Goal: Information Seeking & Learning: Learn about a topic

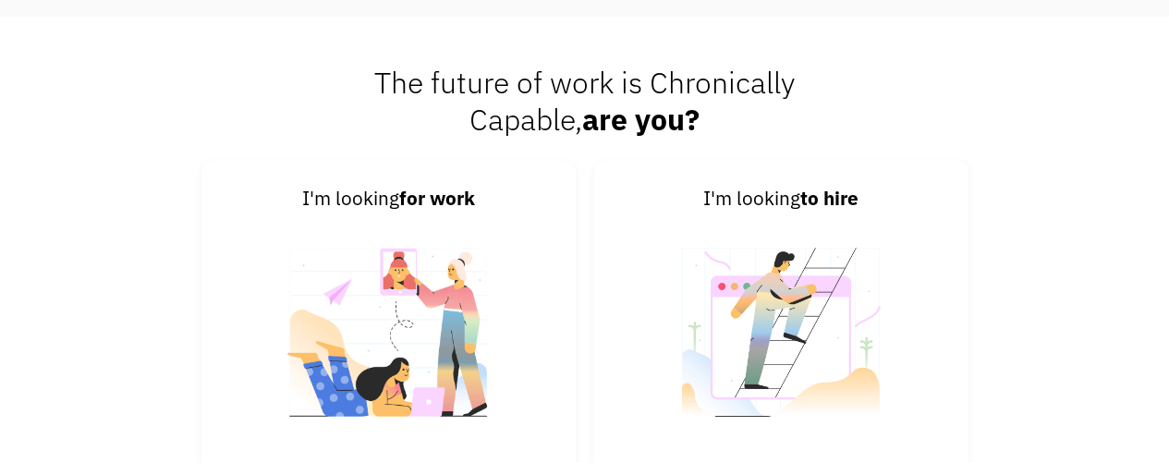
scroll to position [3807, 0]
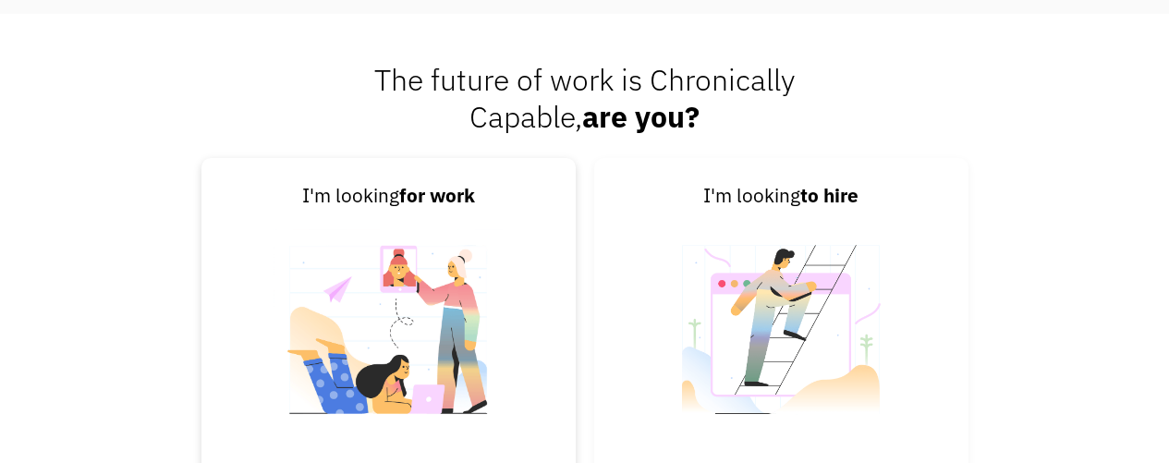
click at [406, 263] on img at bounding box center [388, 341] width 230 height 261
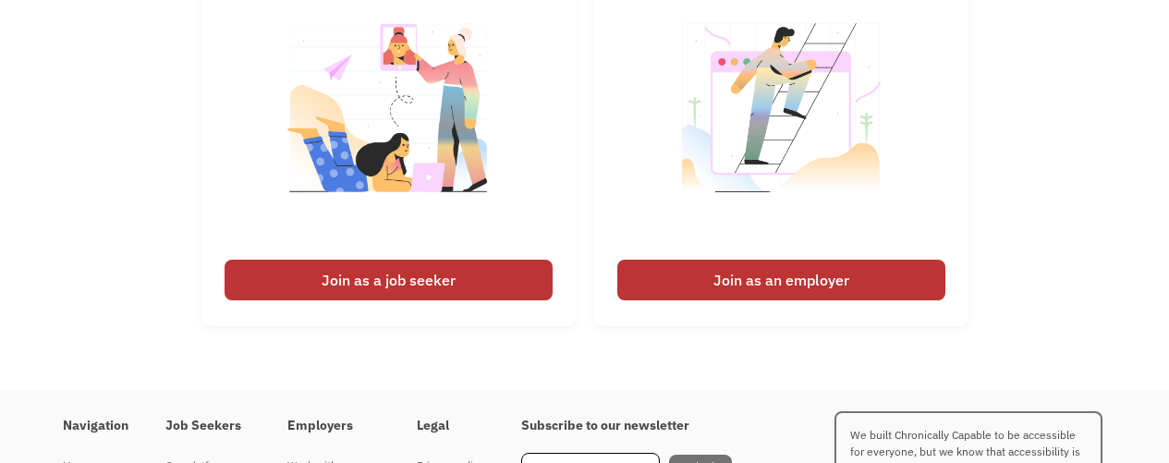
scroll to position [4038, 0]
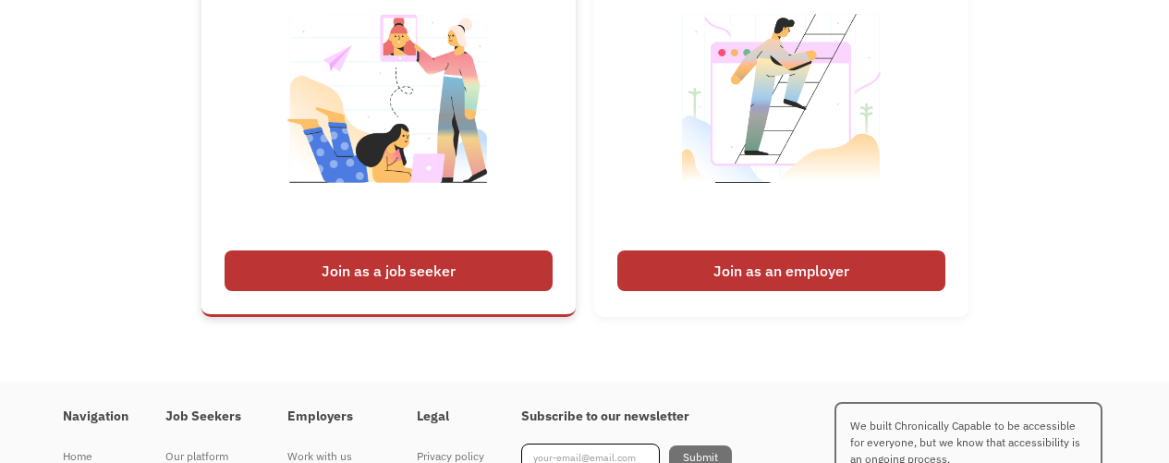
click at [455, 279] on div "Join as a job seeker" at bounding box center [389, 270] width 328 height 41
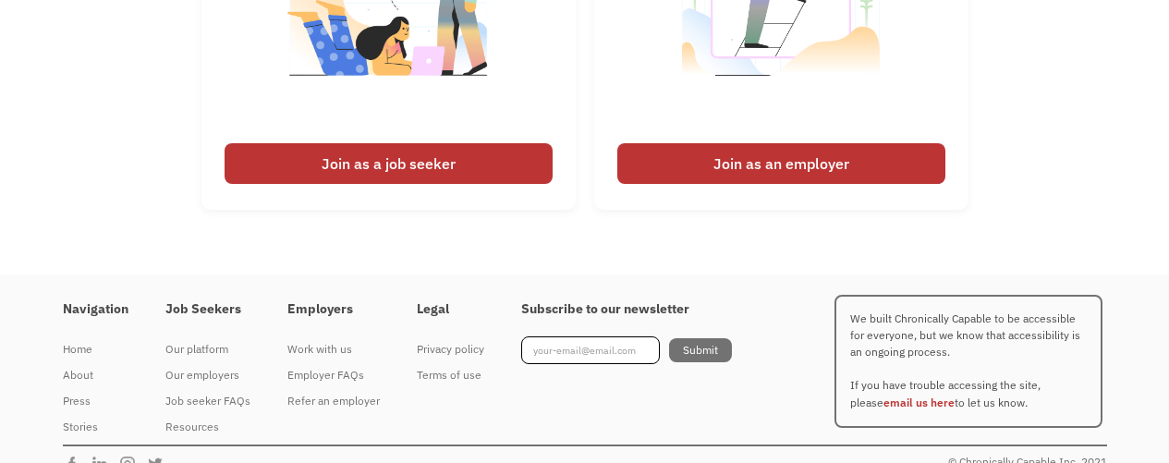
scroll to position [4163, 0]
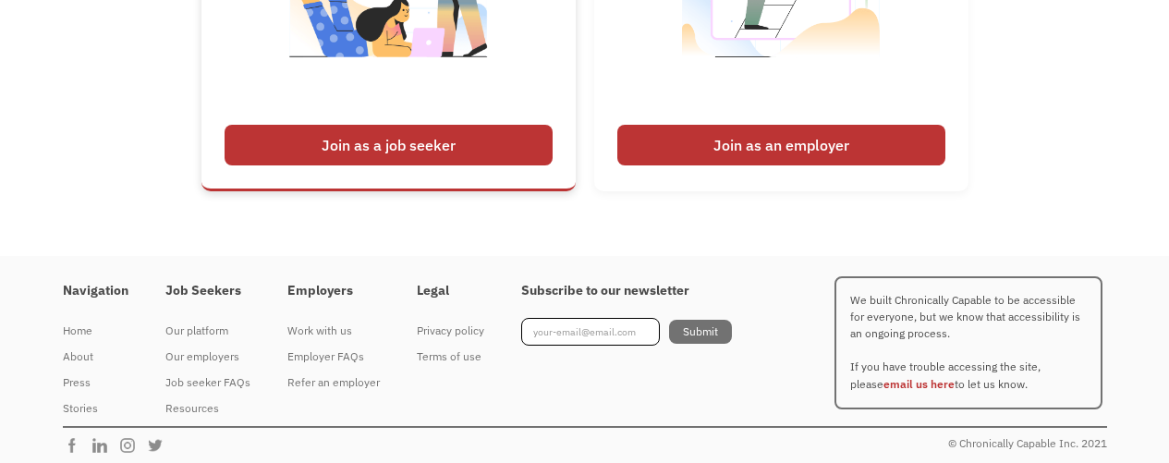
click at [388, 160] on div "Join as a job seeker" at bounding box center [389, 145] width 328 height 41
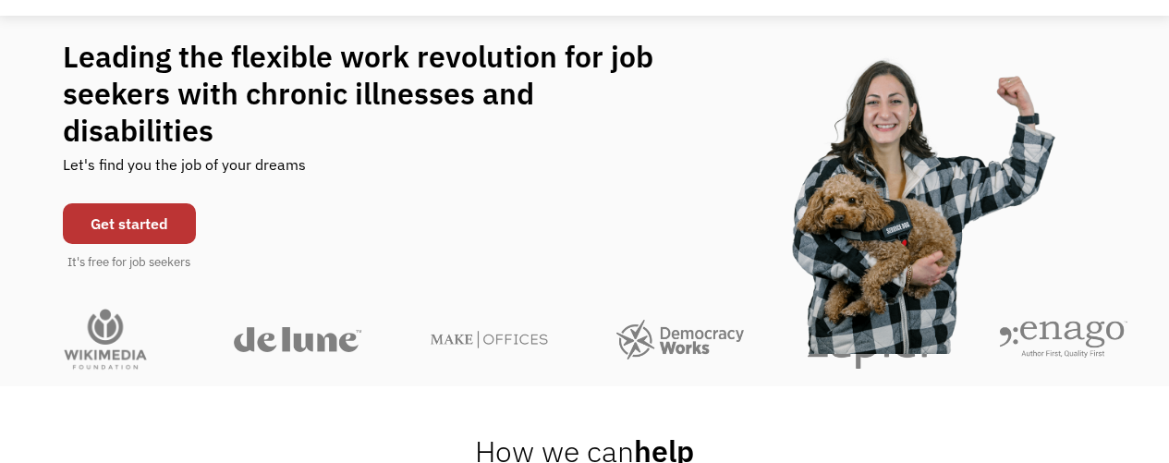
scroll to position [0, 0]
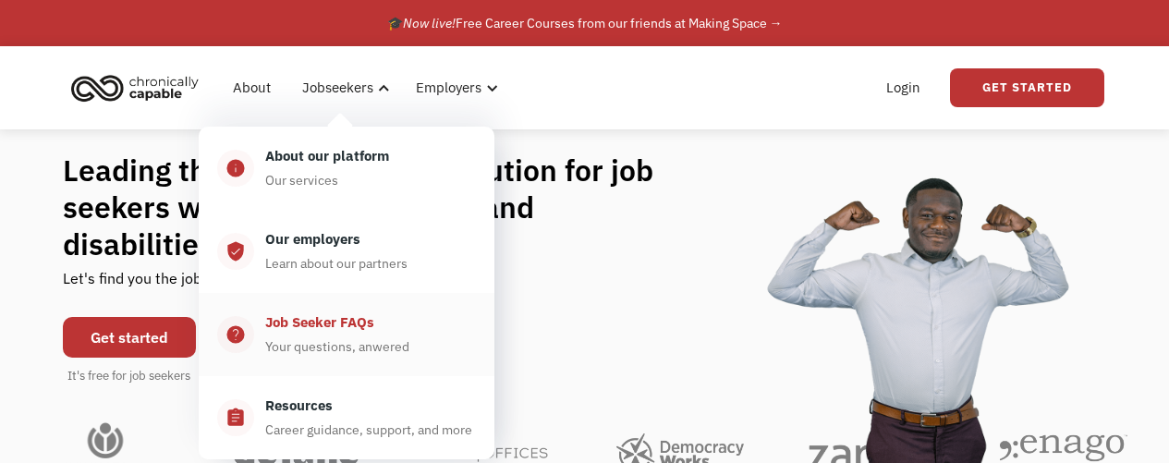
click at [313, 333] on div "Job Seeker FAQs" at bounding box center [319, 322] width 109 height 22
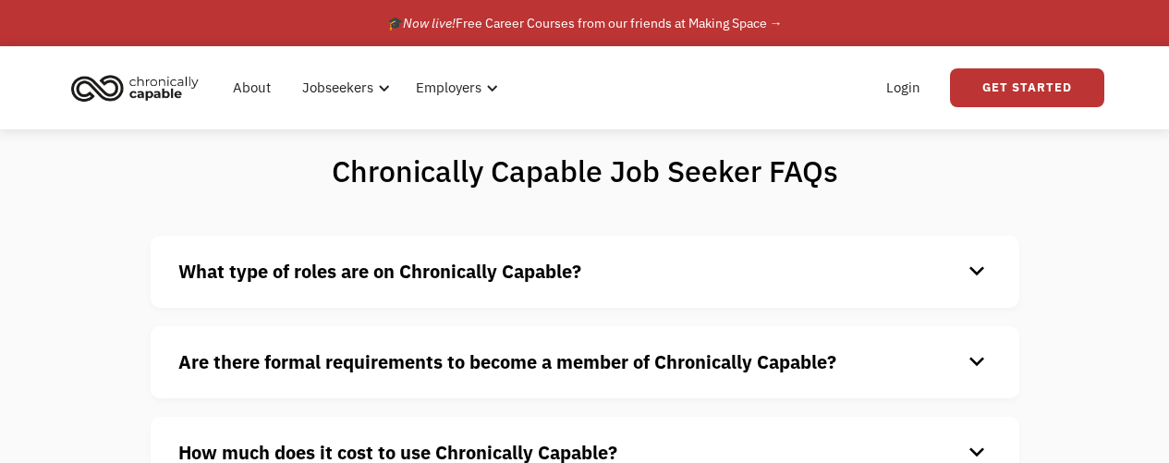
click at [753, 299] on div "What type of roles are on Chronically Capable? keyboard_arrow_down We offer a r…" at bounding box center [585, 272] width 868 height 72
click at [943, 275] on h4 "What type of roles are on Chronically Capable?" at bounding box center [569, 272] width 783 height 28
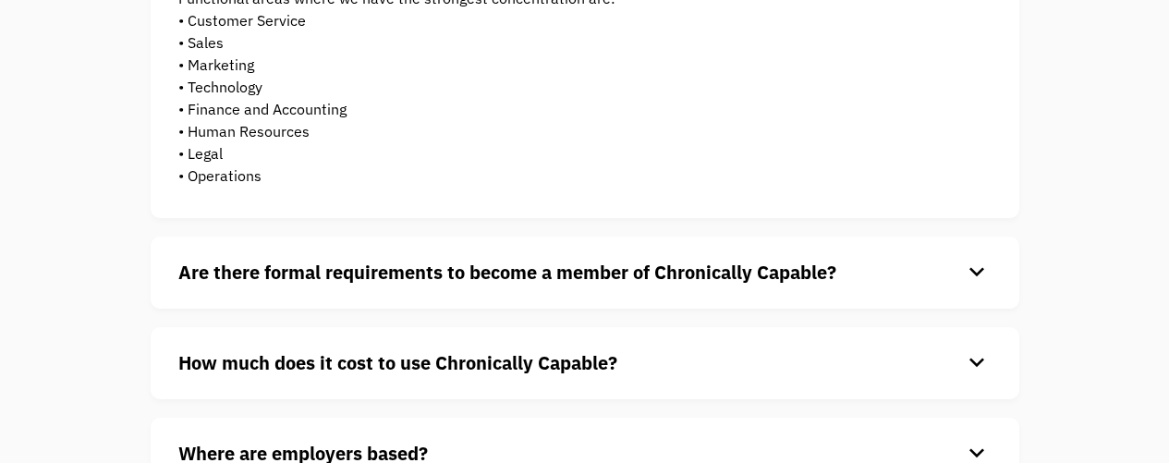
scroll to position [448, 0]
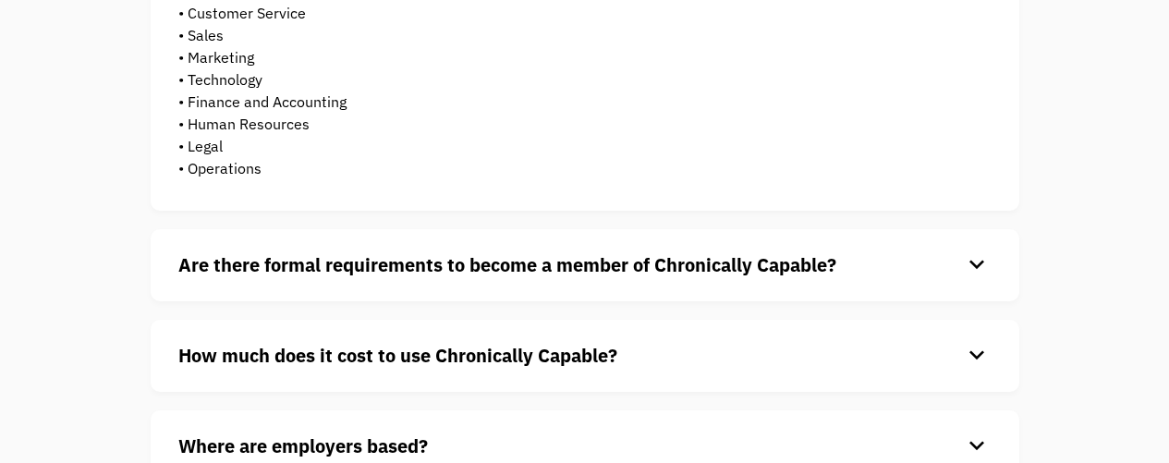
click at [855, 248] on div "Are there formal requirements to become a member of Chronically Capable? keyboa…" at bounding box center [585, 265] width 868 height 72
click at [903, 267] on h4 "Are there formal requirements to become a member of Chronically Capable?" at bounding box center [569, 265] width 783 height 28
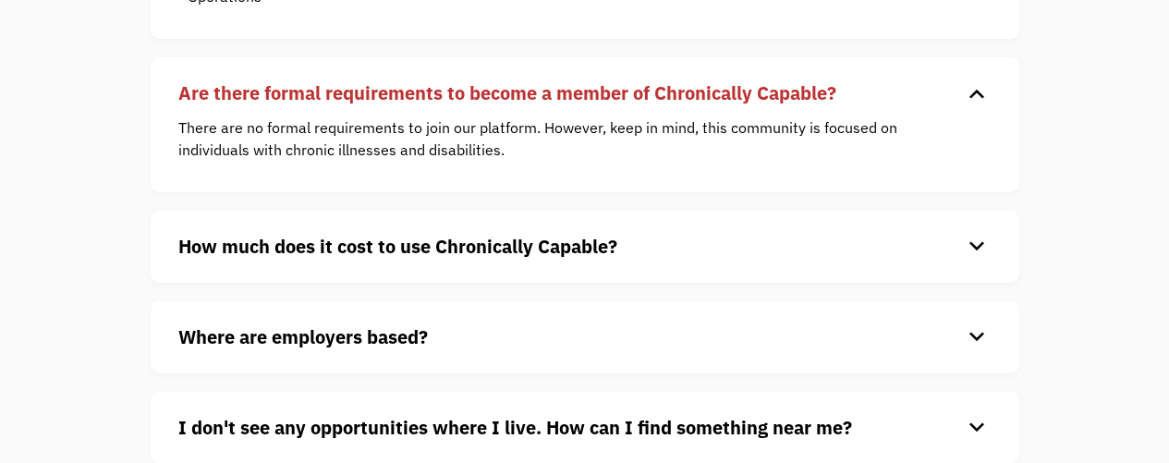
scroll to position [710, 0]
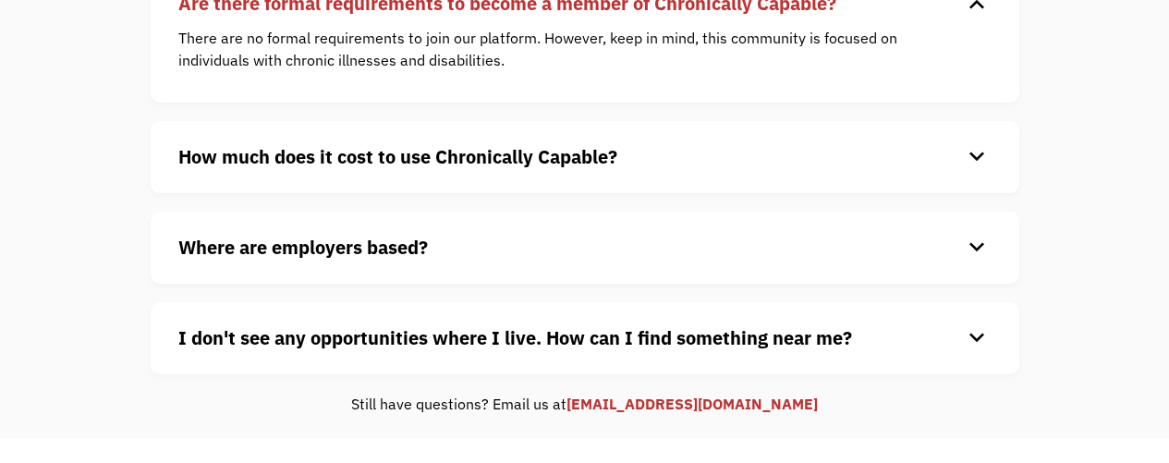
click at [506, 162] on strong "How much does it cost to use Chronically Capable?" at bounding box center [397, 156] width 439 height 25
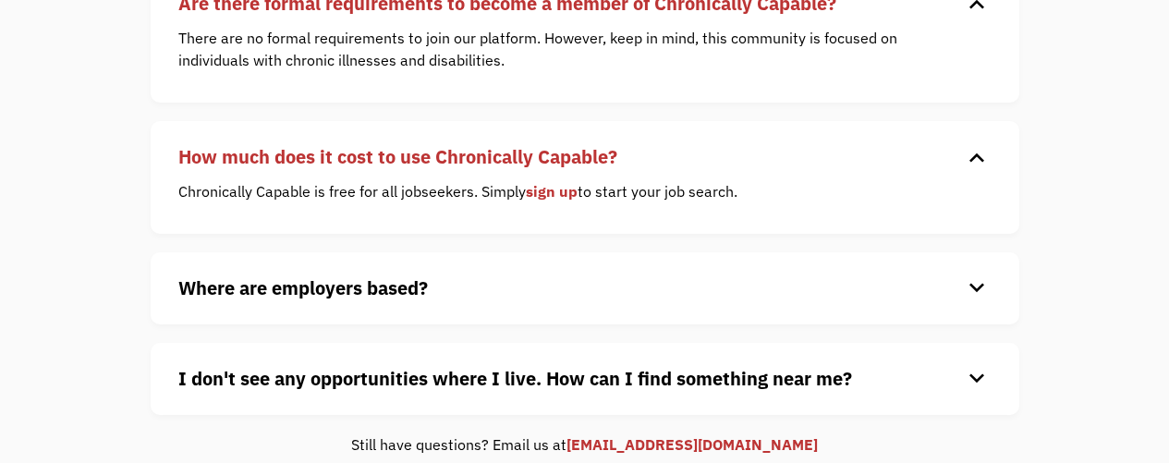
click at [795, 261] on div "Where are employers based? keyboard_arrow_down Our customers are based all over…" at bounding box center [585, 288] width 868 height 72
click at [977, 283] on div "keyboard_arrow_down" at bounding box center [977, 288] width 30 height 28
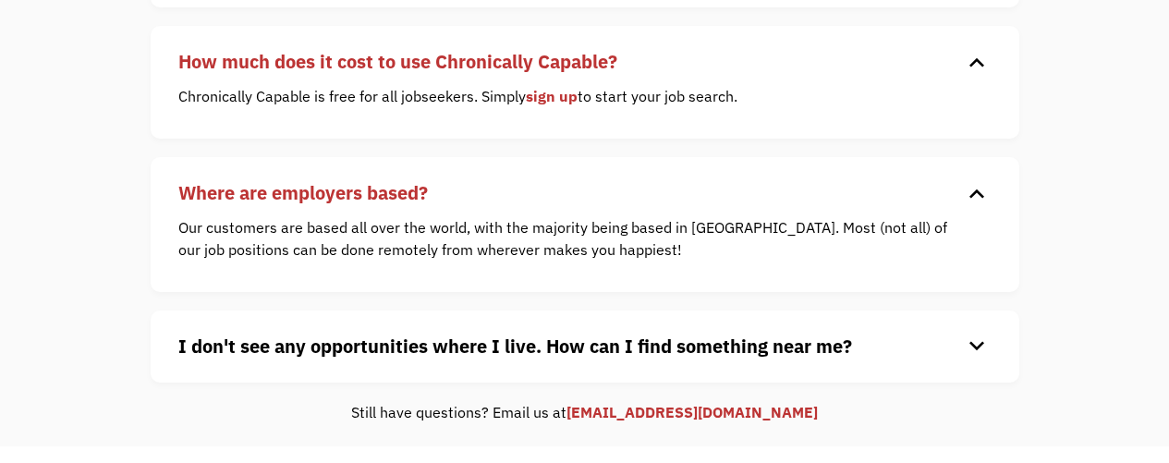
scroll to position [838, 0]
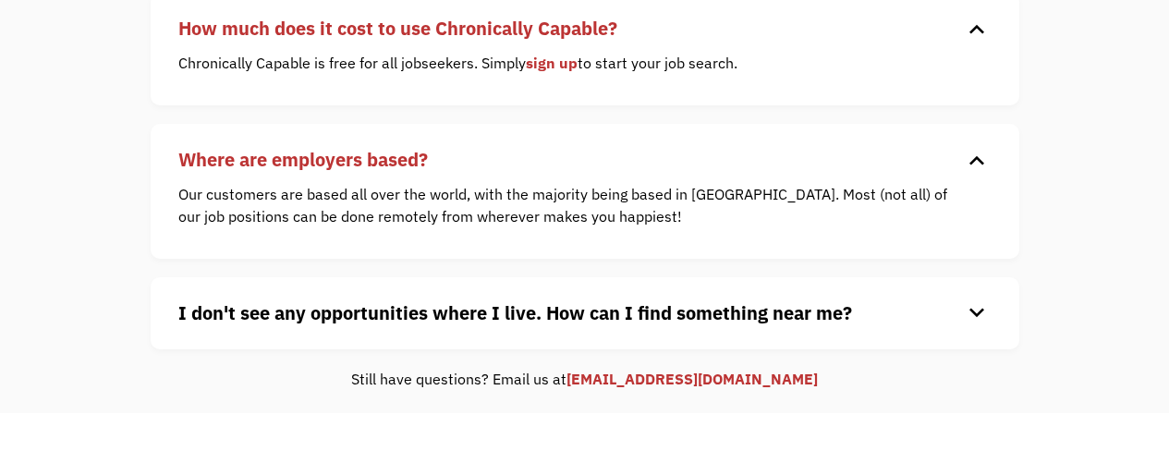
click at [809, 305] on strong "I don't see any opportunities where I live. How can I find something near me?" at bounding box center [515, 312] width 674 height 25
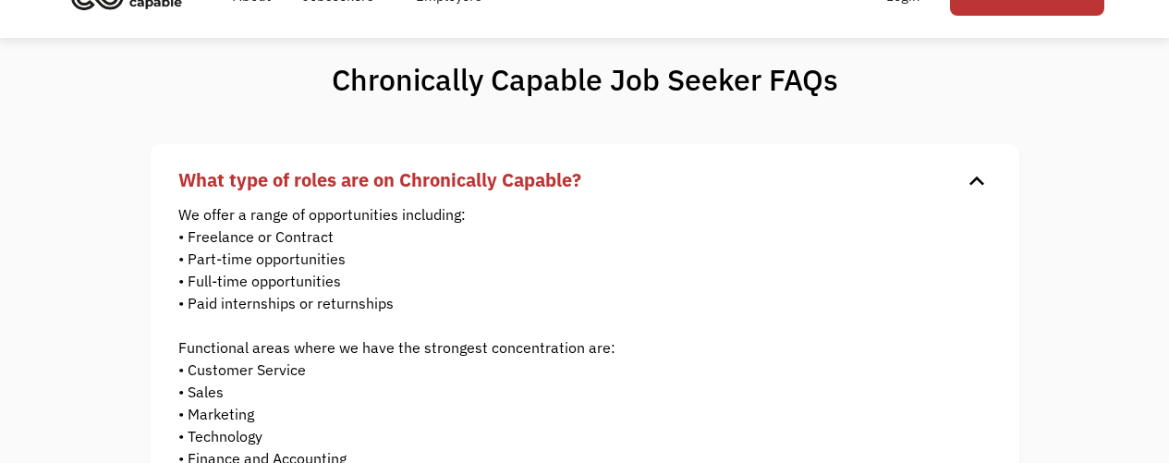
scroll to position [0, 0]
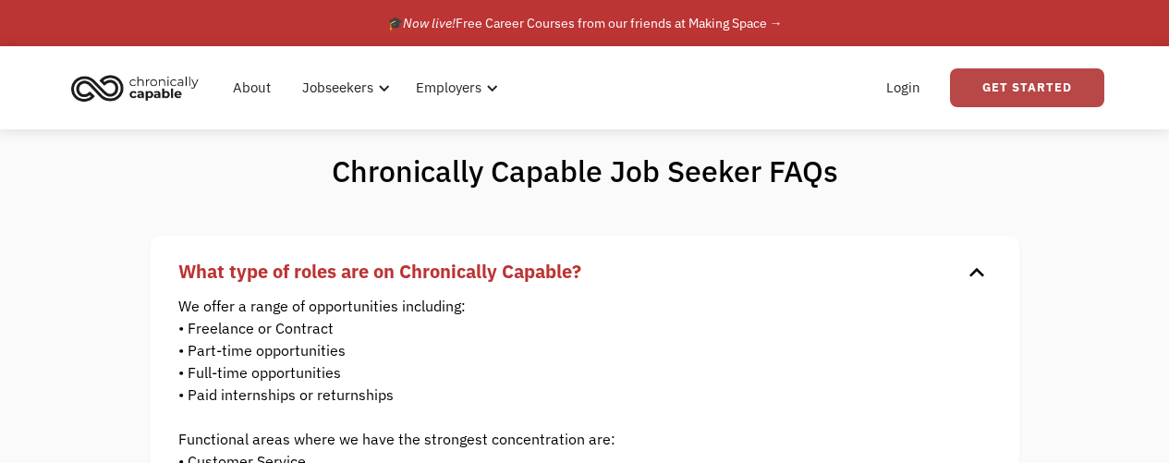
click at [1009, 93] on link "Get Started" at bounding box center [1027, 87] width 154 height 39
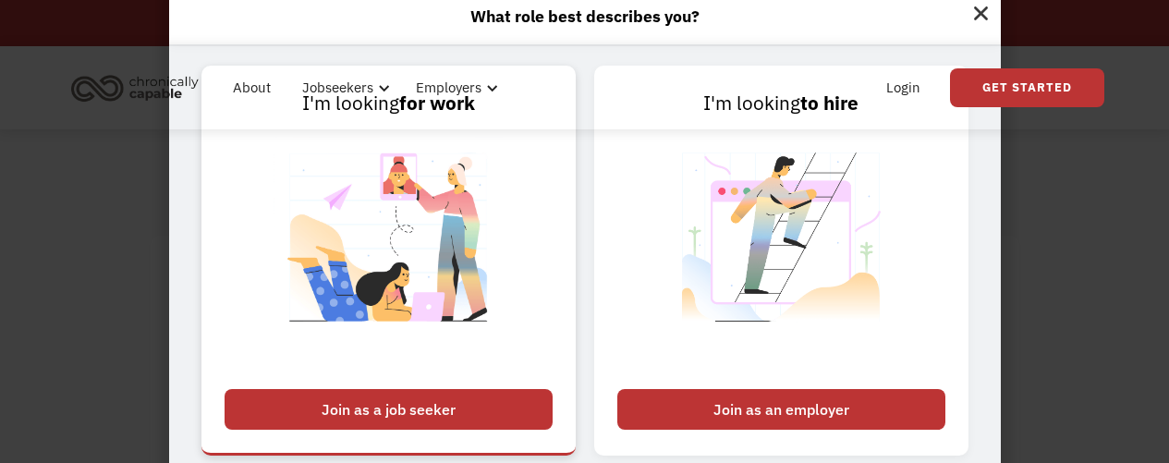
click at [439, 412] on div "Join as a job seeker" at bounding box center [389, 409] width 328 height 41
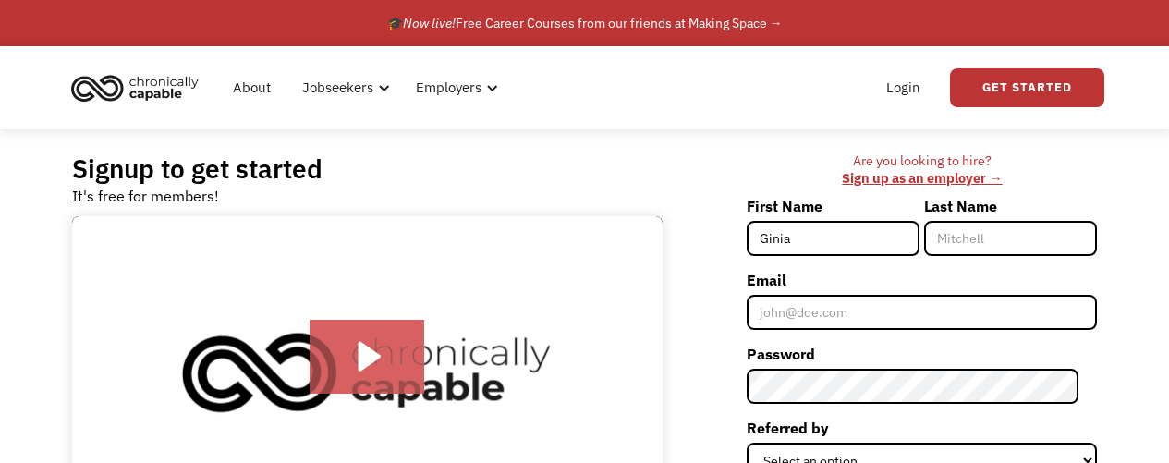
type input "Ginia"
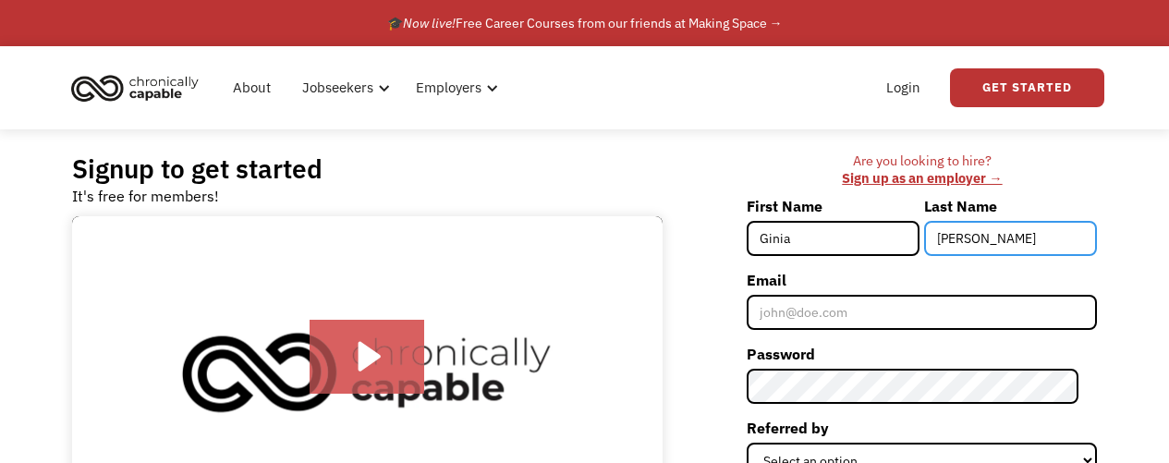
type input "Taylor"
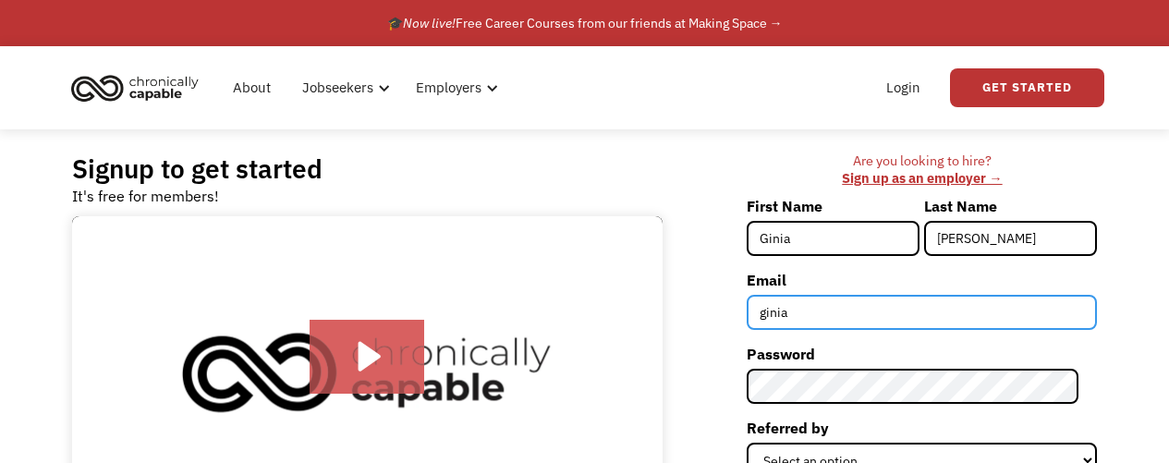
type input "ginia.taylor33@gmail.com"
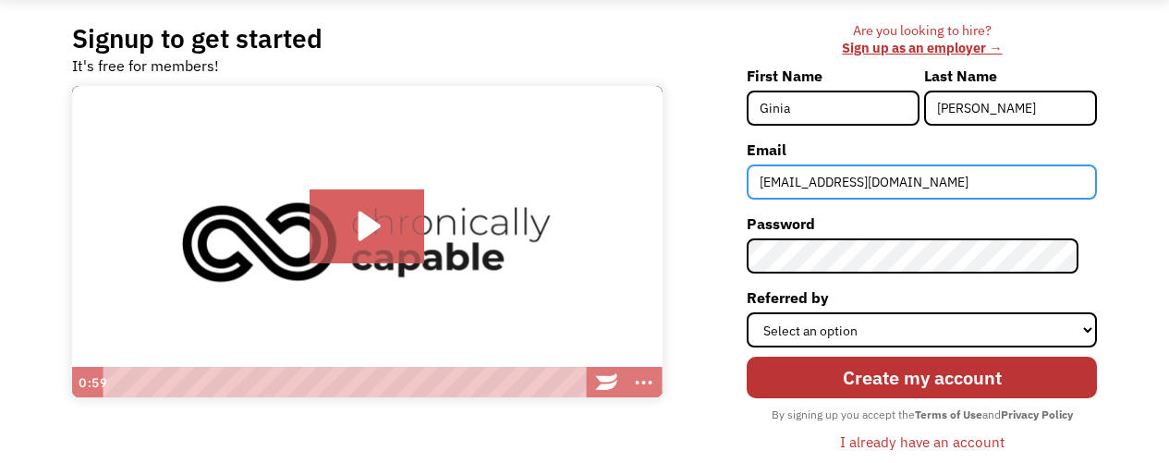
scroll to position [137, 0]
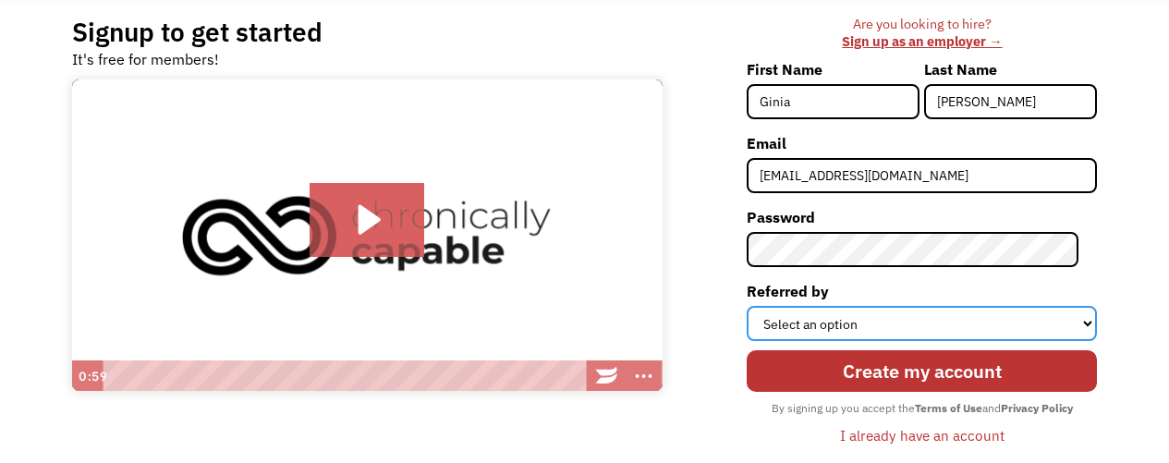
click at [849, 325] on select "Select an option Instagram Facebook Twitter Search Engine News Article Word of …" at bounding box center [922, 323] width 350 height 35
select select "Other"
click at [879, 324] on select "Select an option Instagram Facebook Twitter Search Engine News Article Word of …" at bounding box center [922, 323] width 350 height 35
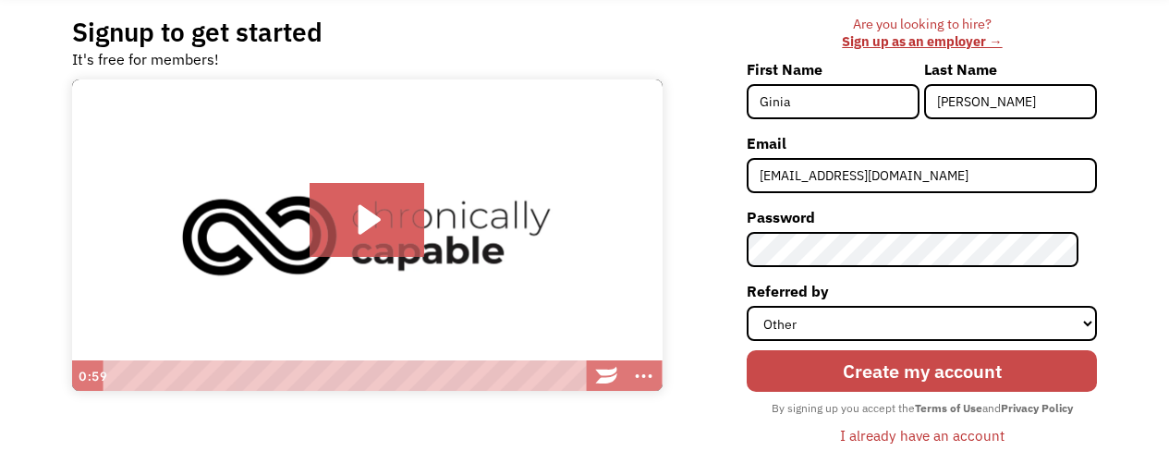
click at [910, 372] on input "Create my account" at bounding box center [922, 370] width 350 height 41
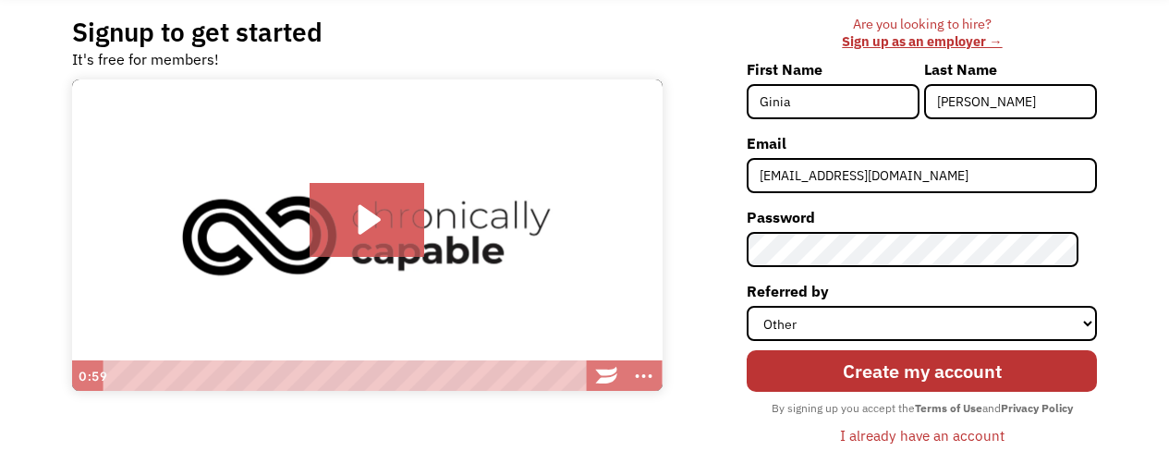
click at [948, 437] on div "I already have an account" at bounding box center [922, 435] width 164 height 22
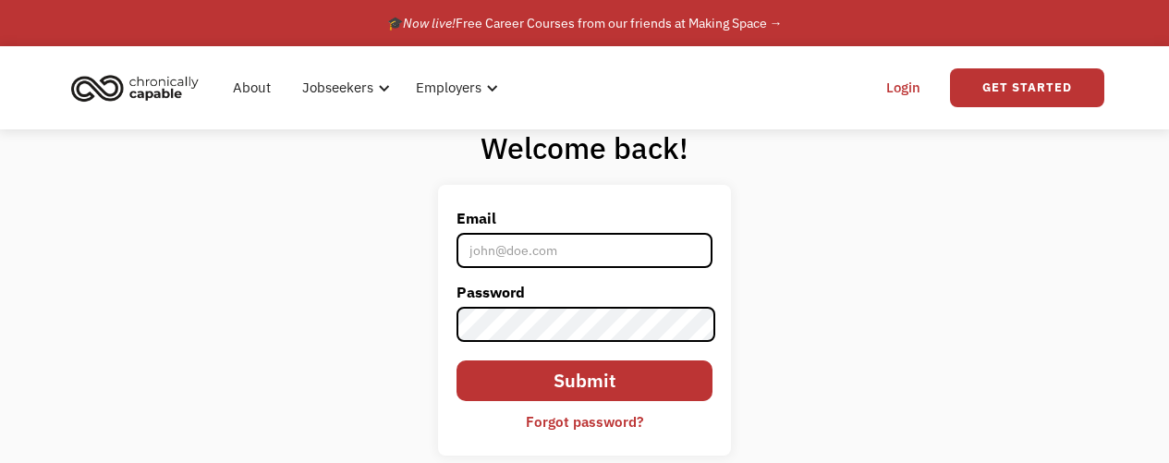
click at [586, 428] on div "Forgot password?" at bounding box center [584, 421] width 117 height 22
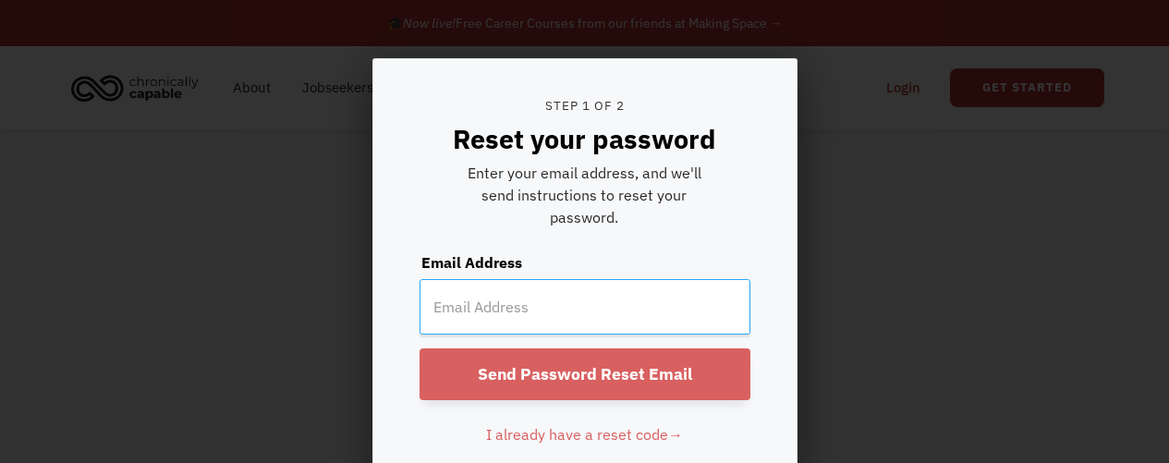
click at [469, 296] on input "email" at bounding box center [584, 306] width 331 height 55
type input "ginia.taylor33@gmail.com"
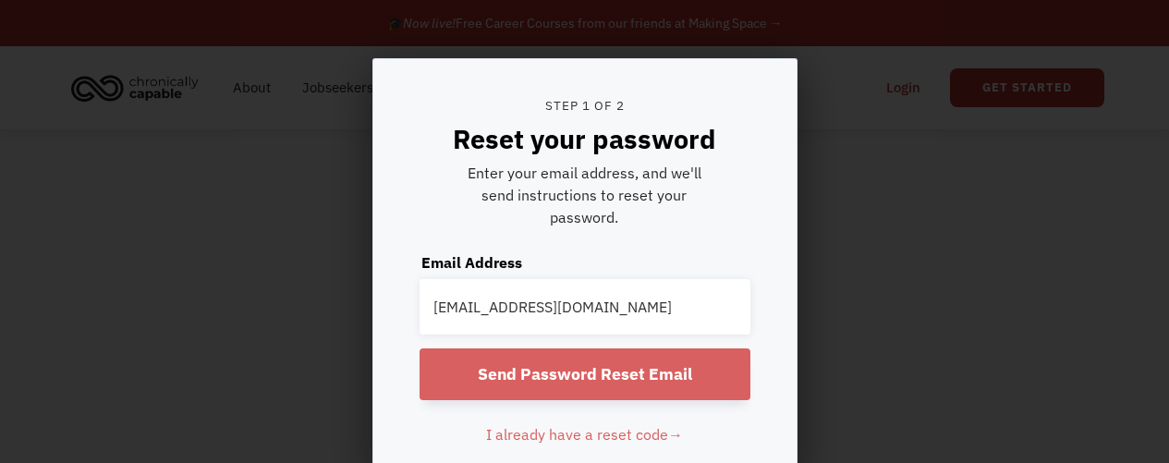
click at [568, 373] on input "Send Password Reset Email" at bounding box center [584, 374] width 331 height 52
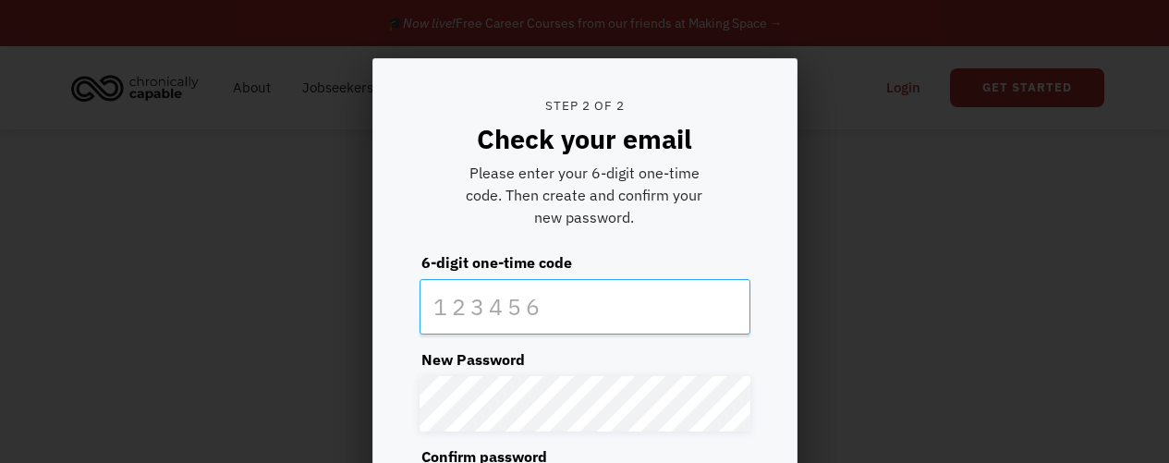
click at [473, 306] on input "text" at bounding box center [584, 306] width 331 height 55
paste input "417324"
type input "417324"
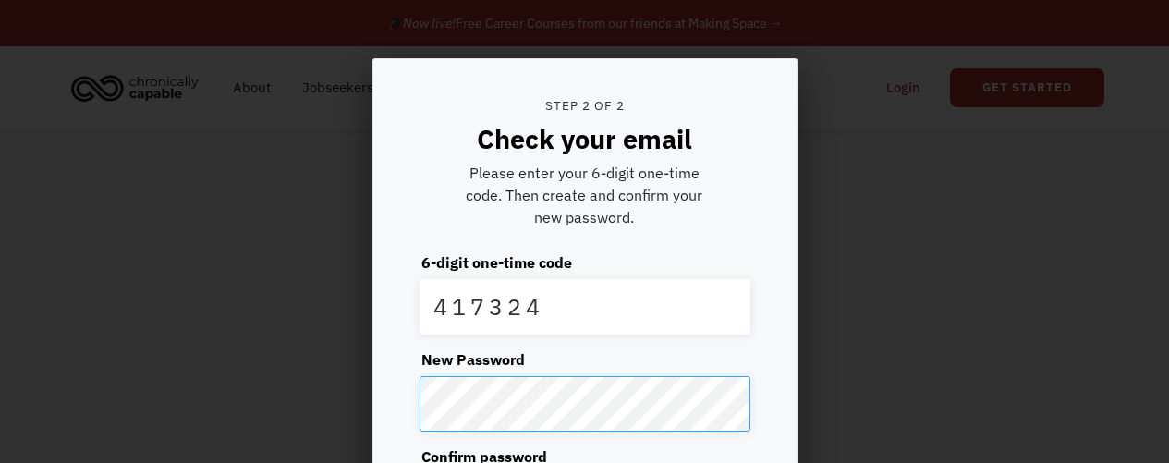
scroll to position [127, 0]
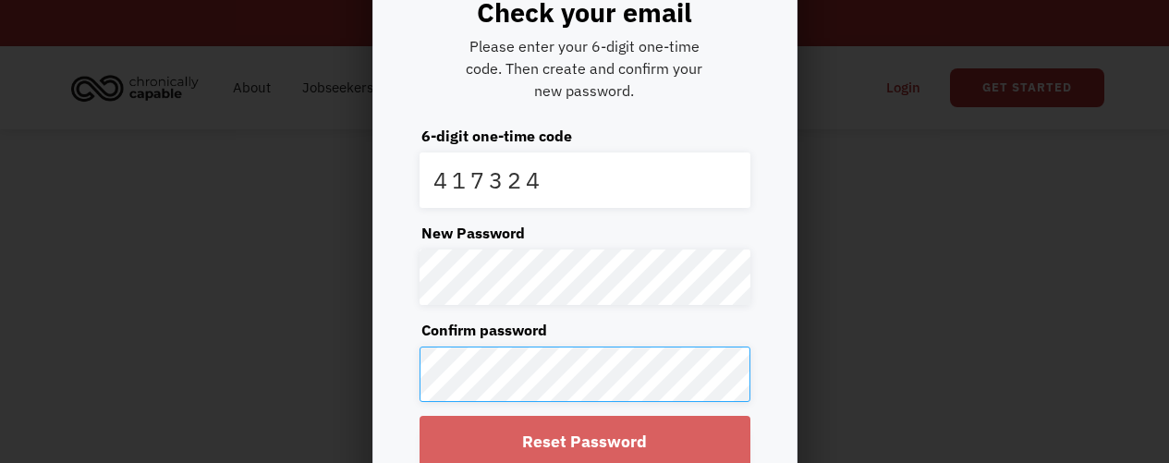
click at [419, 416] on input "Reset Password" at bounding box center [584, 442] width 331 height 52
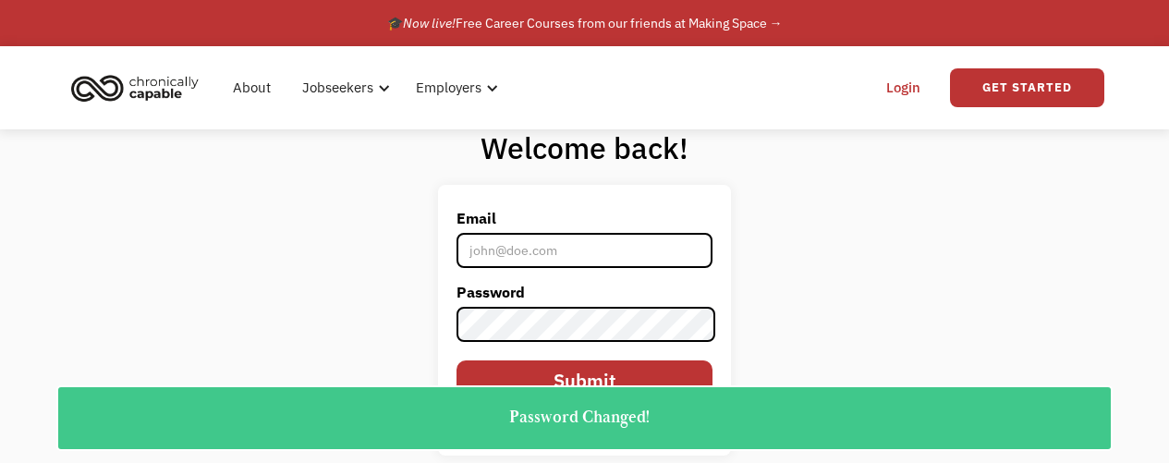
click at [893, 83] on link "Login" at bounding box center [903, 87] width 56 height 59
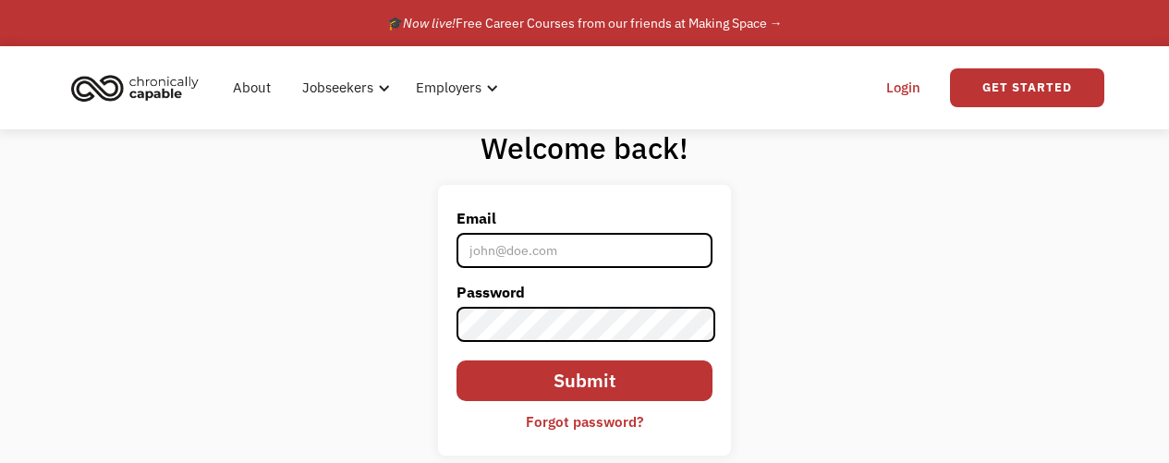
click at [903, 85] on link "Login" at bounding box center [903, 87] width 56 height 59
click at [912, 88] on link "Login" at bounding box center [903, 87] width 56 height 59
type input "ginia.taylor33@gmail.com"
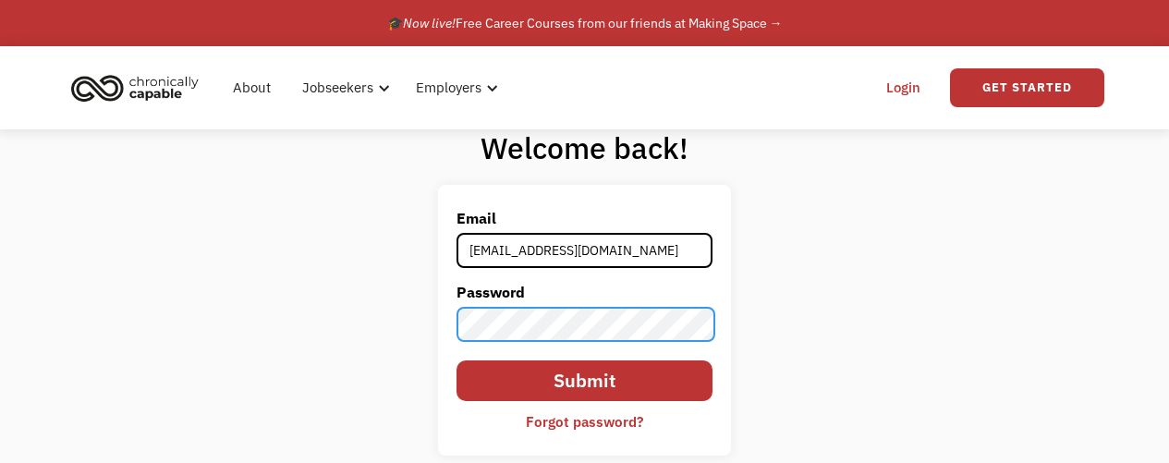
click at [456, 360] on input "Submit" at bounding box center [583, 380] width 255 height 41
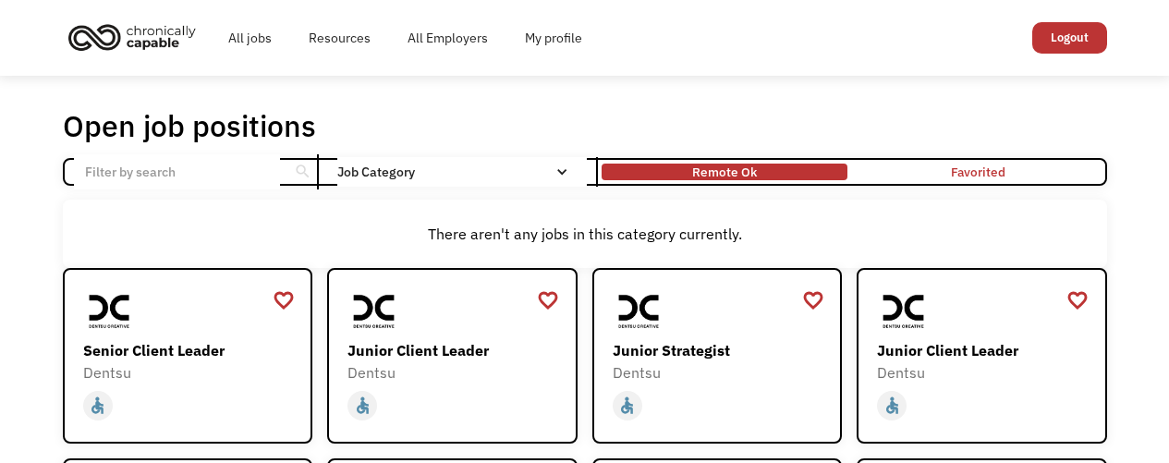
click at [759, 175] on div "Remote Ok" at bounding box center [724, 171] width 246 height 7
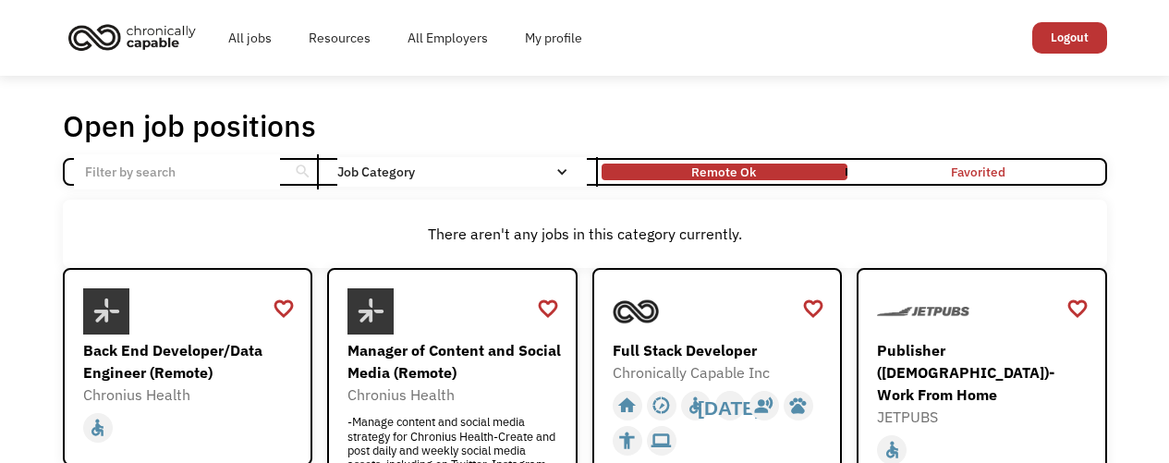
click at [204, 170] on input "Email Form" at bounding box center [177, 171] width 206 height 35
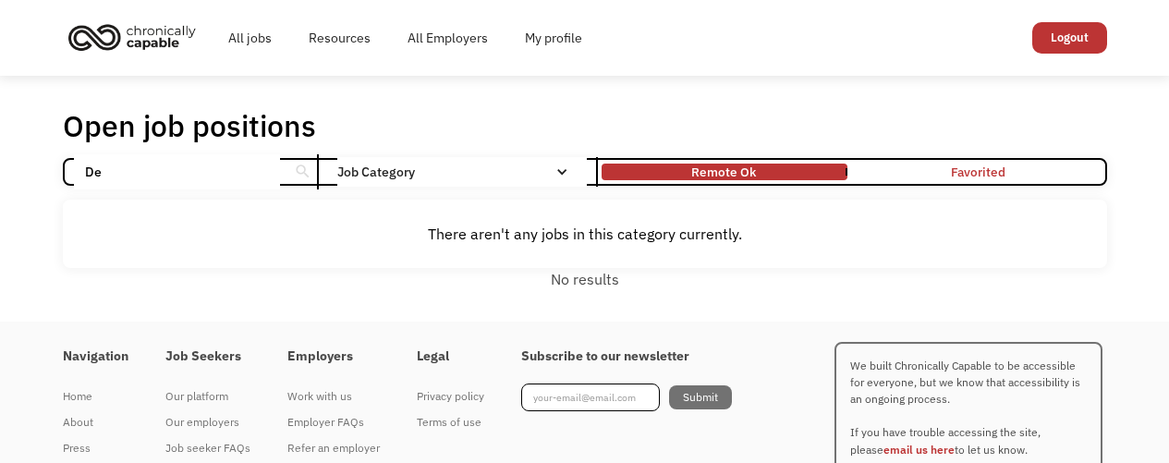
type input "D"
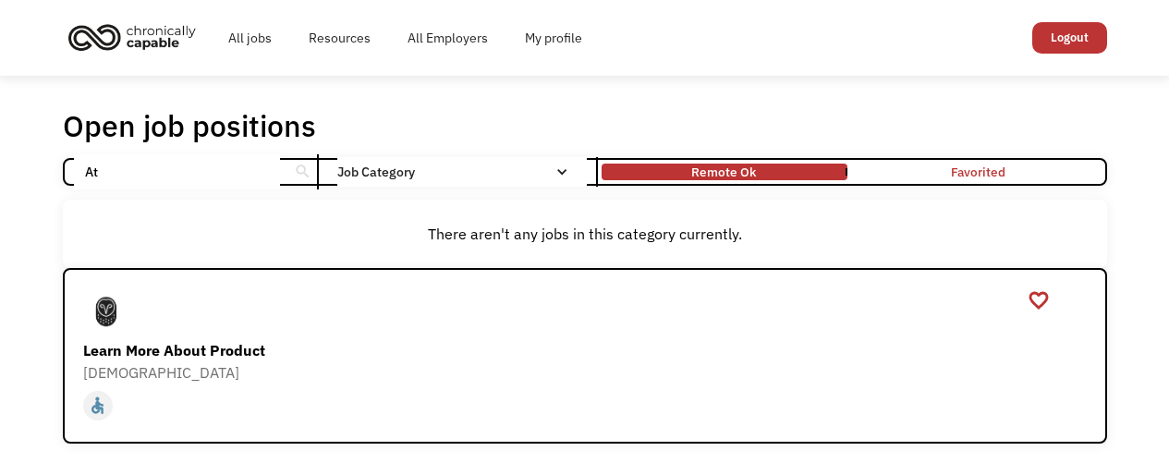
type input "A"
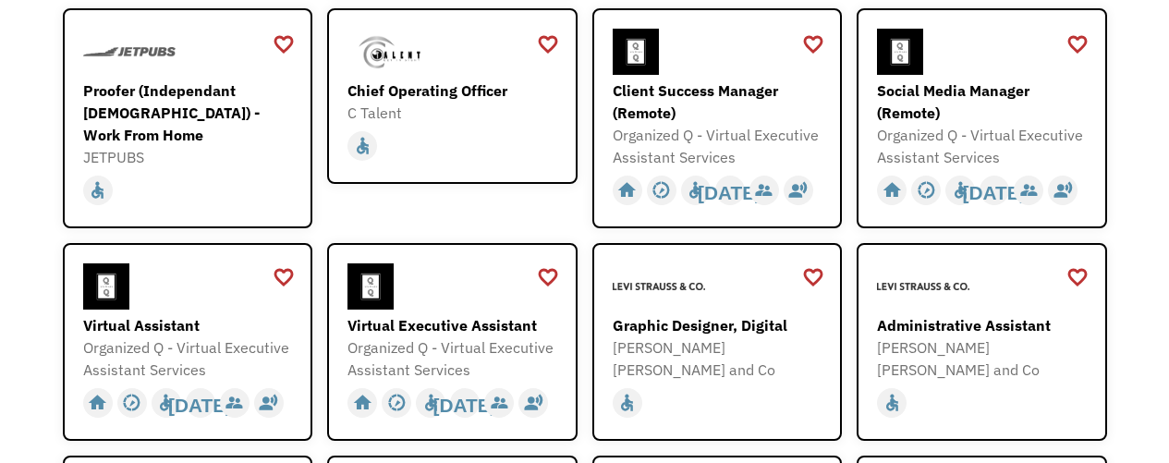
scroll to position [540, 0]
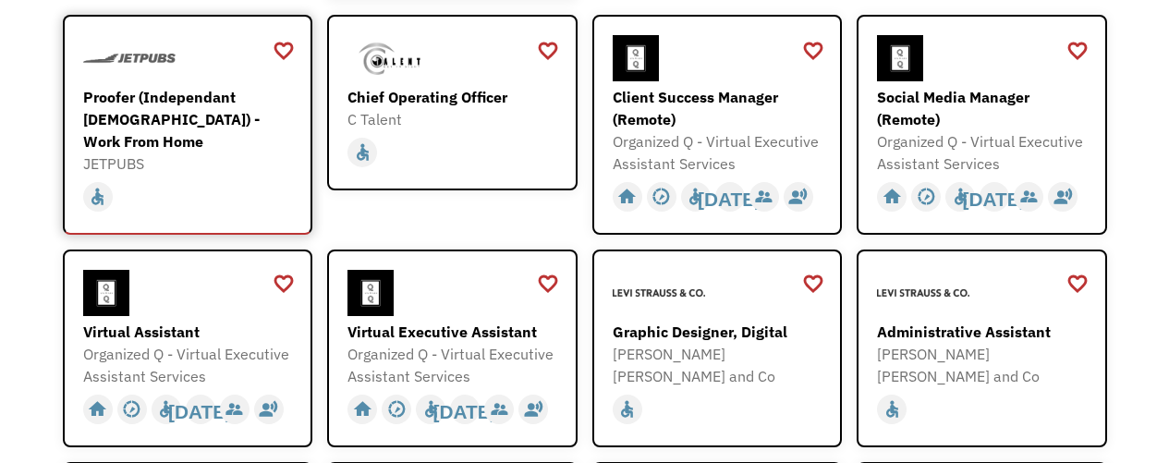
click at [176, 111] on div "Proofer (Independant [DEMOGRAPHIC_DATA]) - Work From Home" at bounding box center [190, 119] width 214 height 67
click at [683, 100] on div "Client Success Manager (Remote)" at bounding box center [720, 108] width 214 height 44
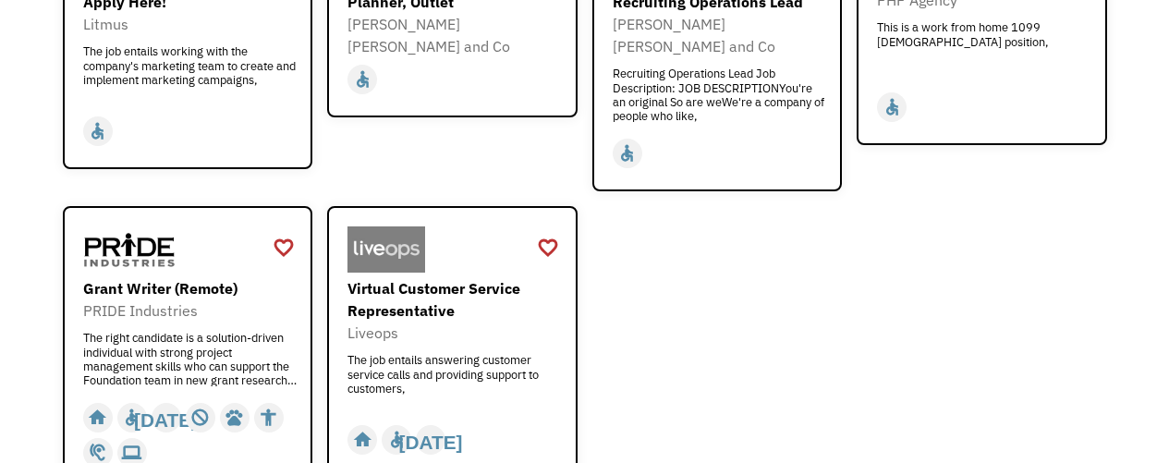
scroll to position [2268, 0]
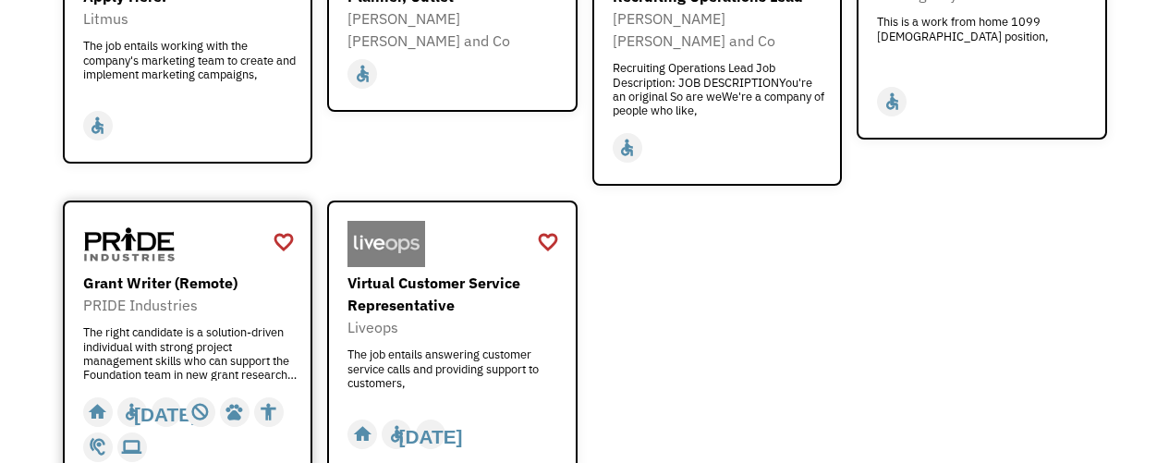
click at [166, 272] on div "Grant Writer (Remote)" at bounding box center [190, 283] width 214 height 22
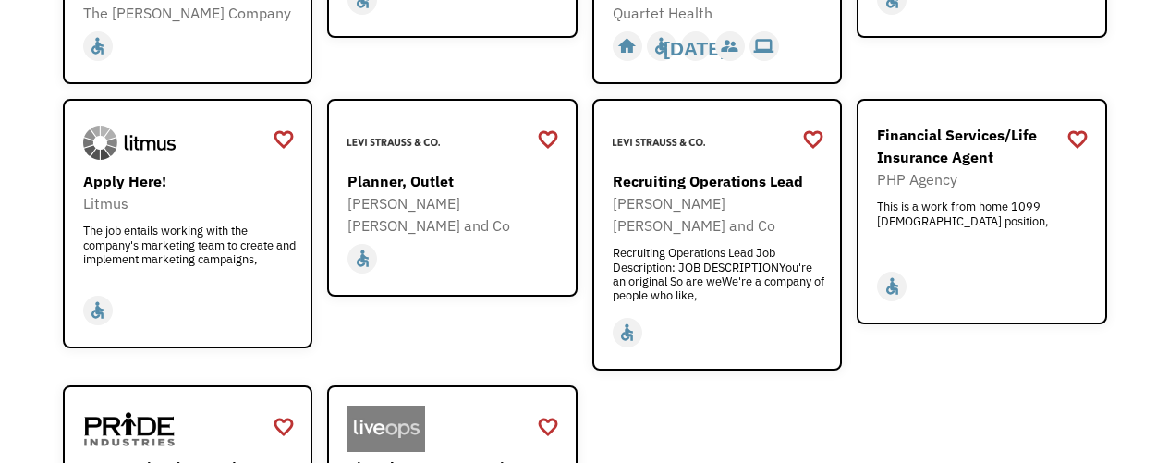
scroll to position [2047, 0]
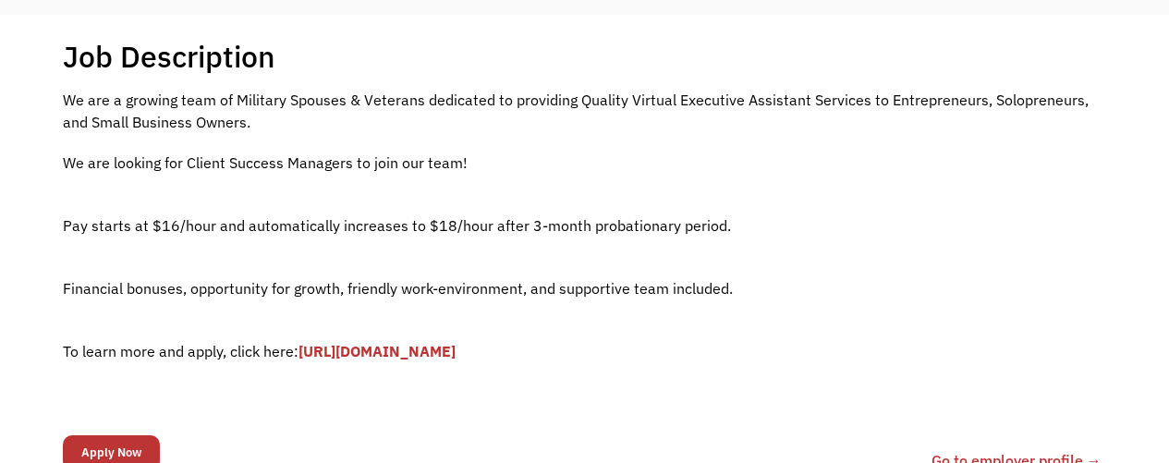
scroll to position [296, 0]
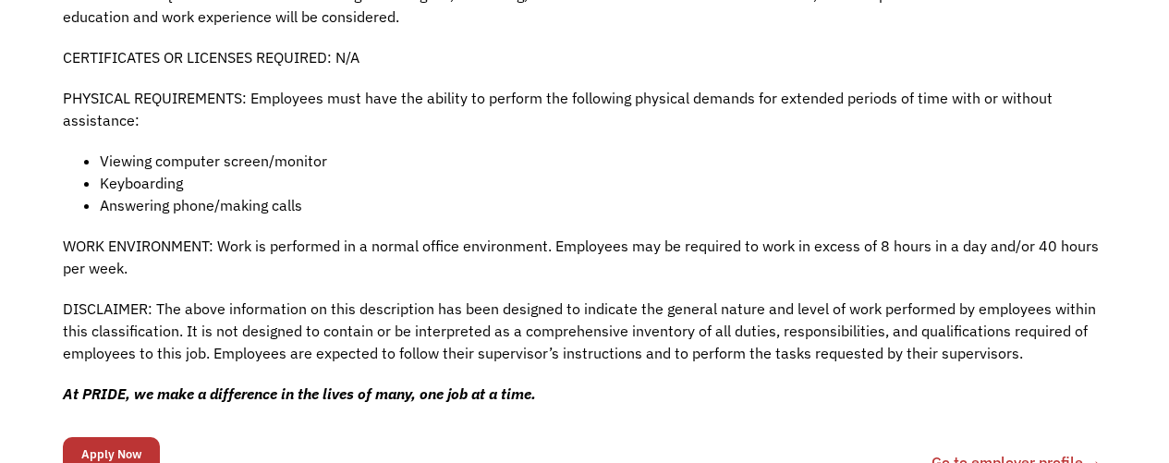
scroll to position [1552, 0]
